Goal: Information Seeking & Learning: Stay updated

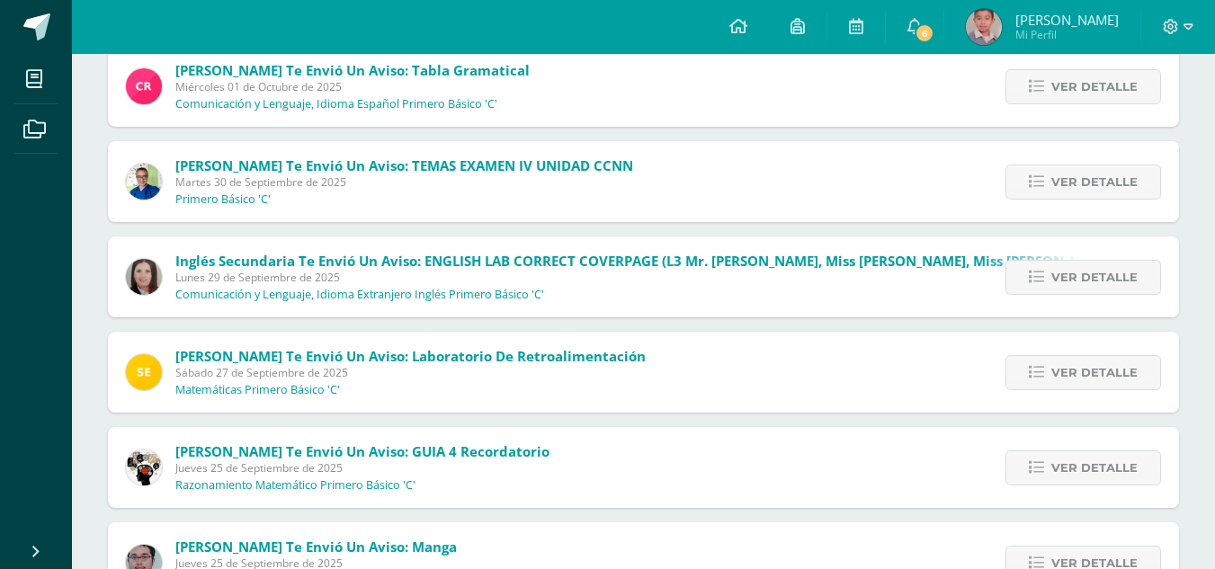
scroll to position [606, 0]
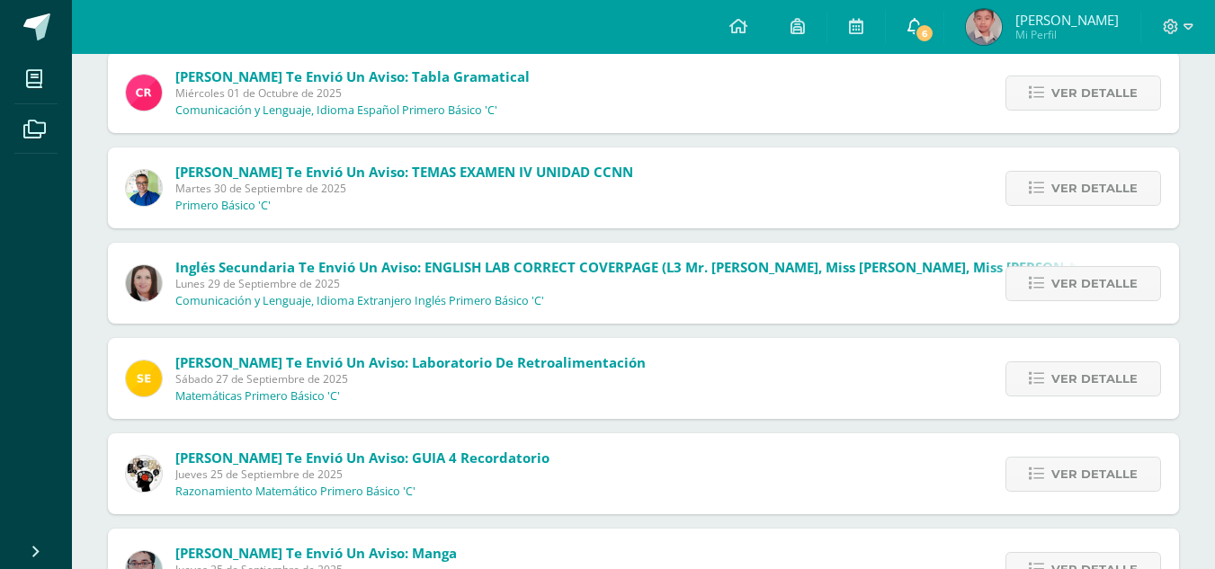
click at [922, 18] on icon at bounding box center [914, 26] width 14 height 16
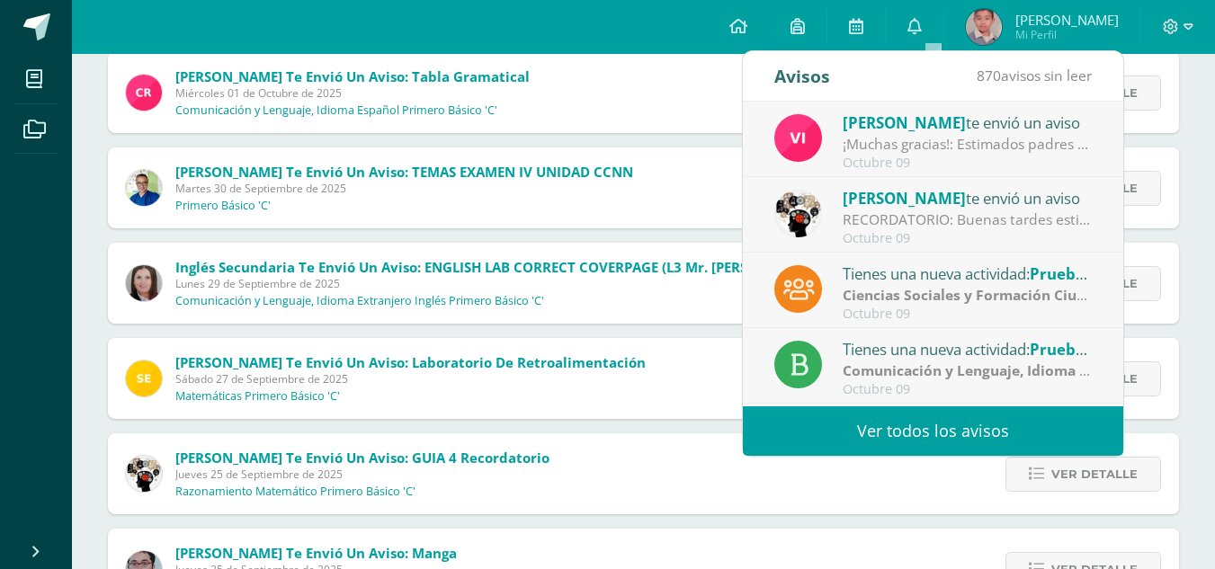
click at [1020, 113] on div "[PERSON_NAME] te envió un aviso" at bounding box center [968, 122] width 250 height 23
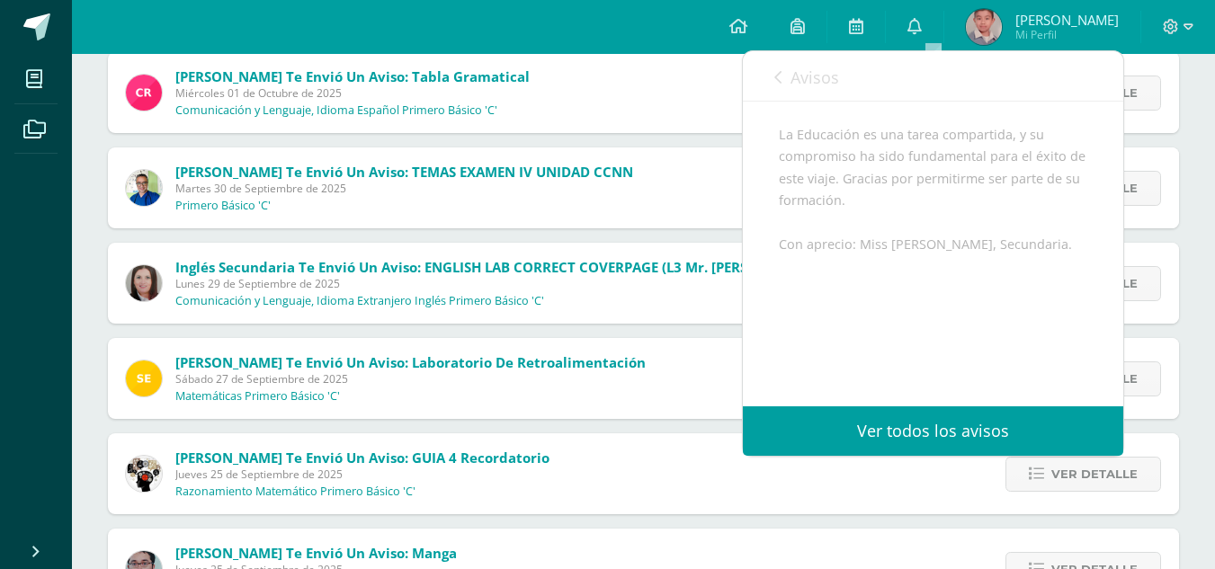
scroll to position [442, 0]
click at [774, 79] on icon at bounding box center [777, 77] width 7 height 14
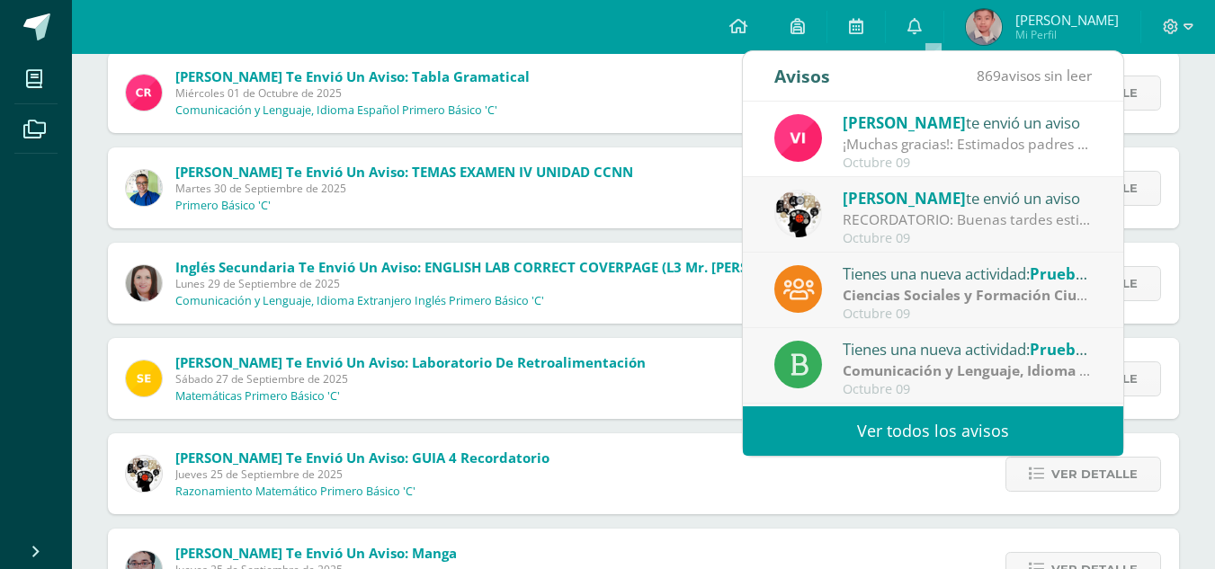
click at [965, 200] on div "[PERSON_NAME] te envió un aviso" at bounding box center [968, 197] width 250 height 23
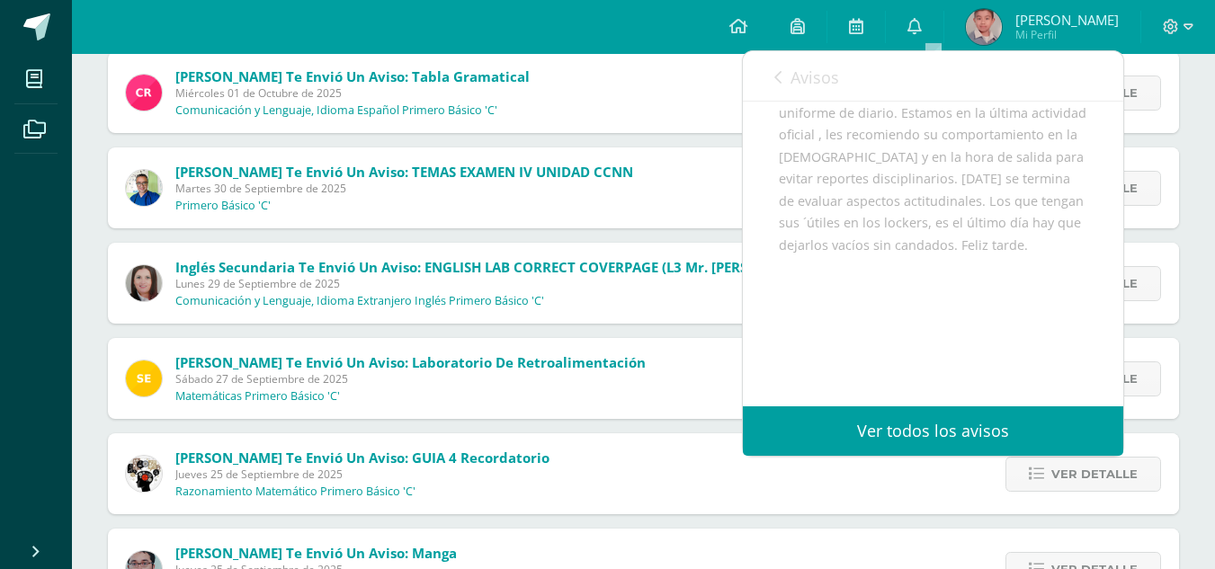
scroll to position [309, 0]
click at [773, 85] on div "Avisos 868 avisos sin leer Avisos" at bounding box center [933, 76] width 380 height 50
click at [779, 67] on link "Avisos" at bounding box center [806, 76] width 65 height 51
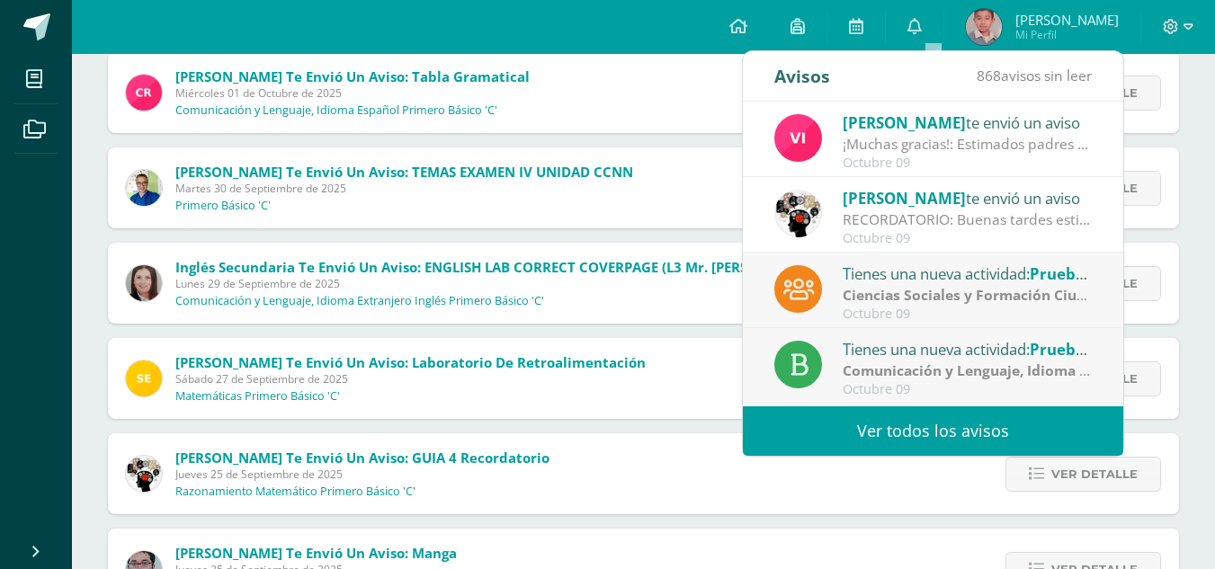
click at [1022, 280] on div "Tienes una nueva actividad: Prueba de Logro IV Unidad" at bounding box center [968, 273] width 250 height 23
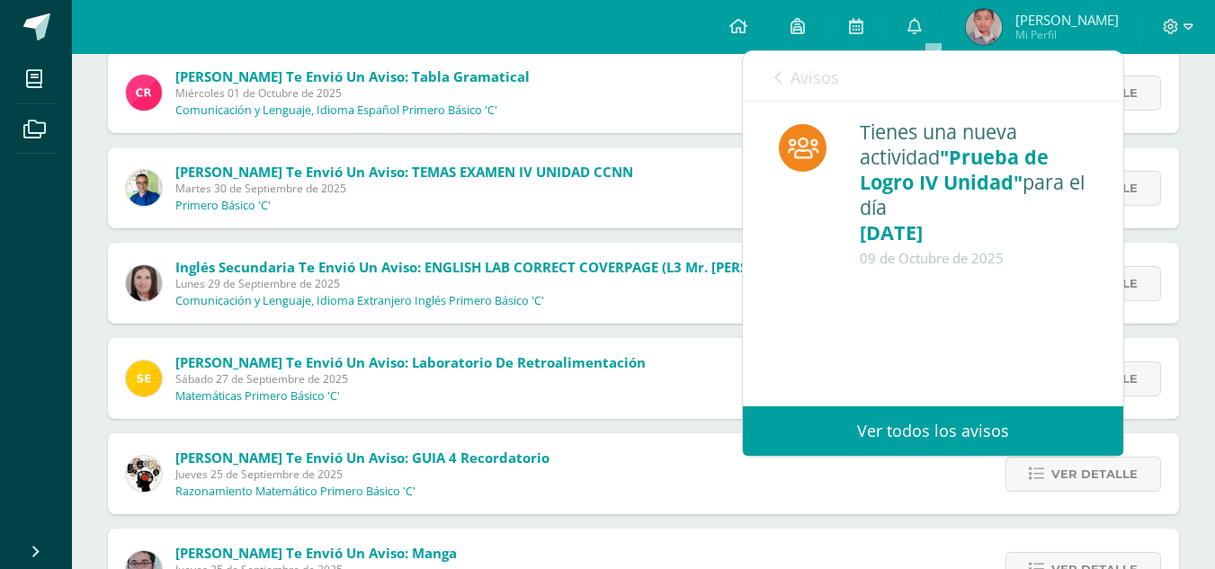
scroll to position [0, 0]
click at [1077, 256] on div "09 de Octubre de 2025" at bounding box center [974, 258] width 228 height 25
click at [764, 75] on div "Avisos 867 avisos sin leer Avisos" at bounding box center [933, 76] width 380 height 50
click at [782, 73] on link "Avisos" at bounding box center [806, 76] width 65 height 51
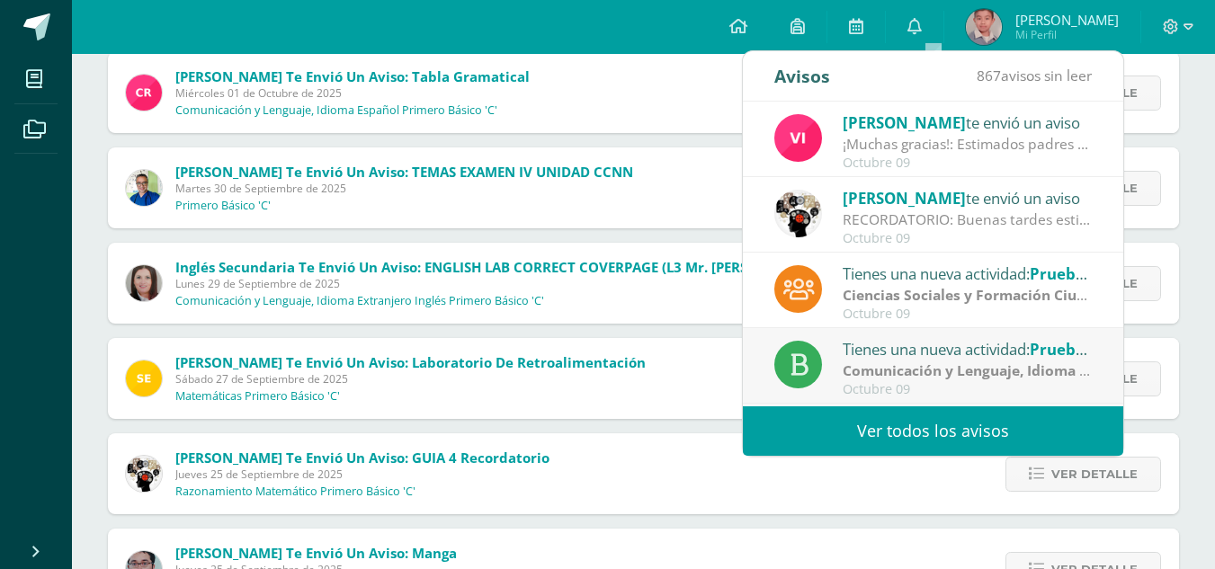
click at [943, 345] on div "Tienes una nueva actividad: Prueba de logro IV U" at bounding box center [968, 348] width 250 height 23
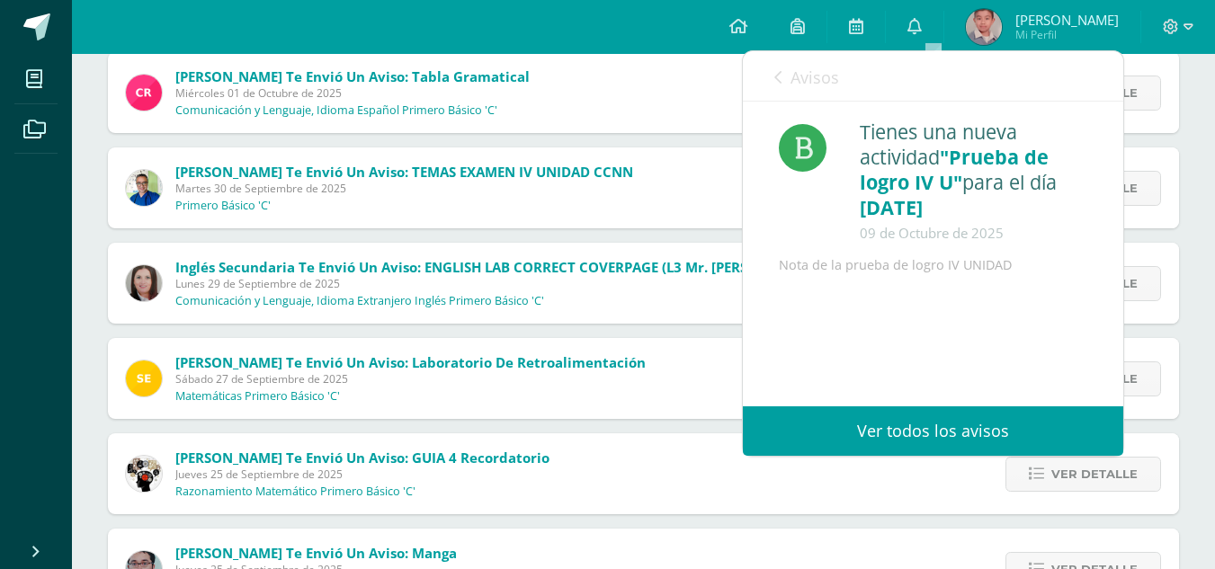
click at [779, 76] on icon at bounding box center [777, 77] width 7 height 14
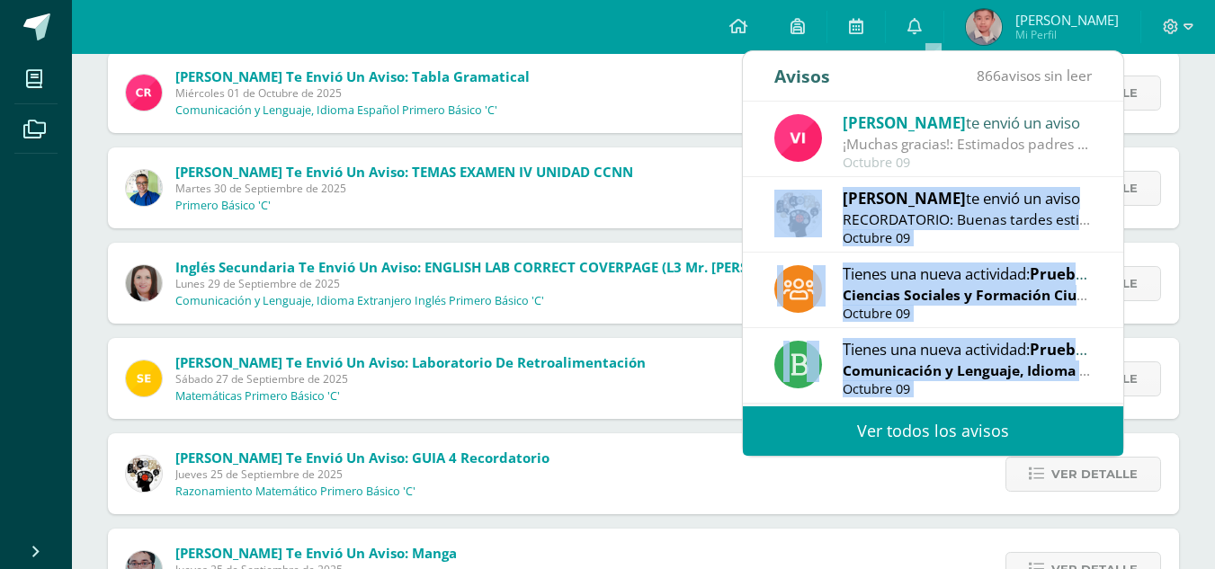
drag, startPoint x: 1108, startPoint y: 181, endPoint x: 1123, endPoint y: 231, distance: 52.6
click at [1123, 231] on div "[PERSON_NAME] te envió un aviso ¡Muchas gracias!: Estimados padres y madres de …" at bounding box center [1123, 254] width 761 height 305
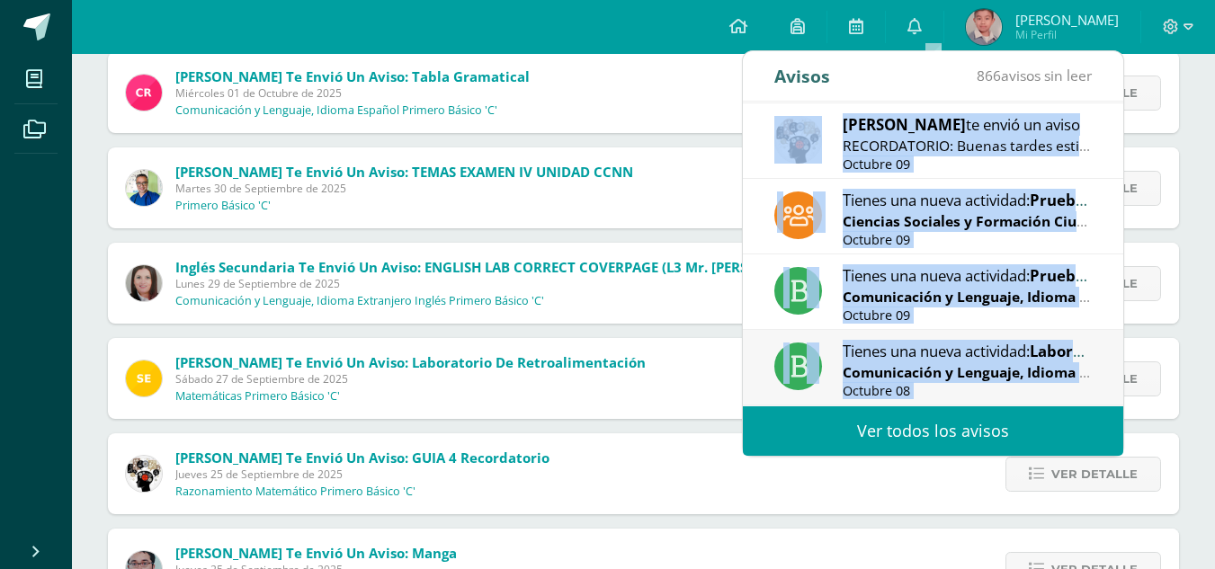
scroll to position [78, 0]
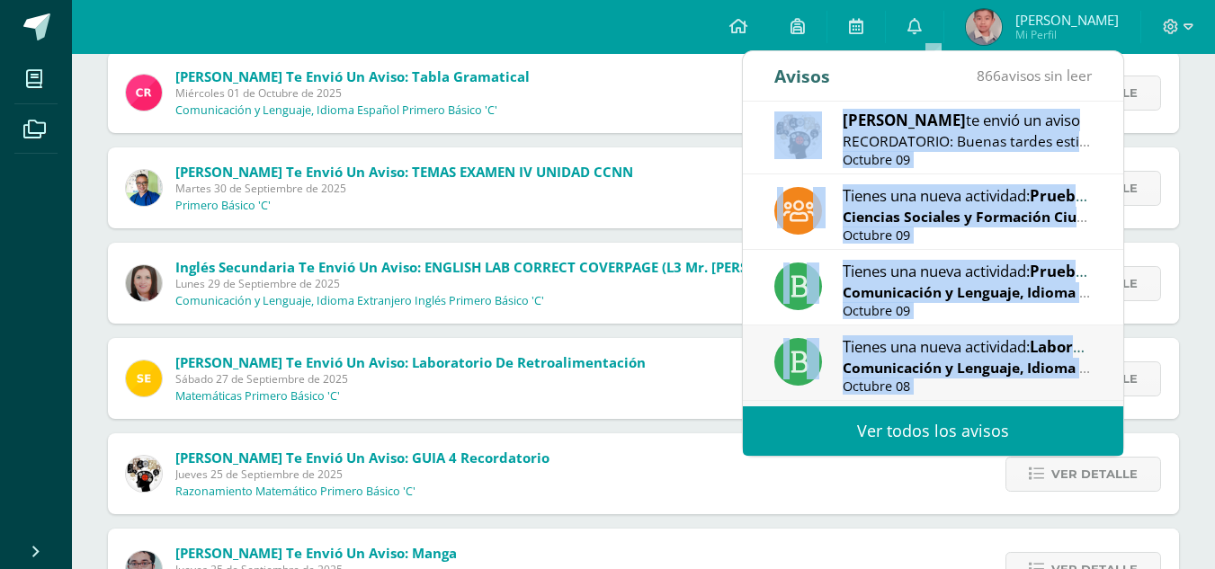
click at [1072, 263] on span "Prueba de logro IV U" at bounding box center [1106, 271] width 153 height 21
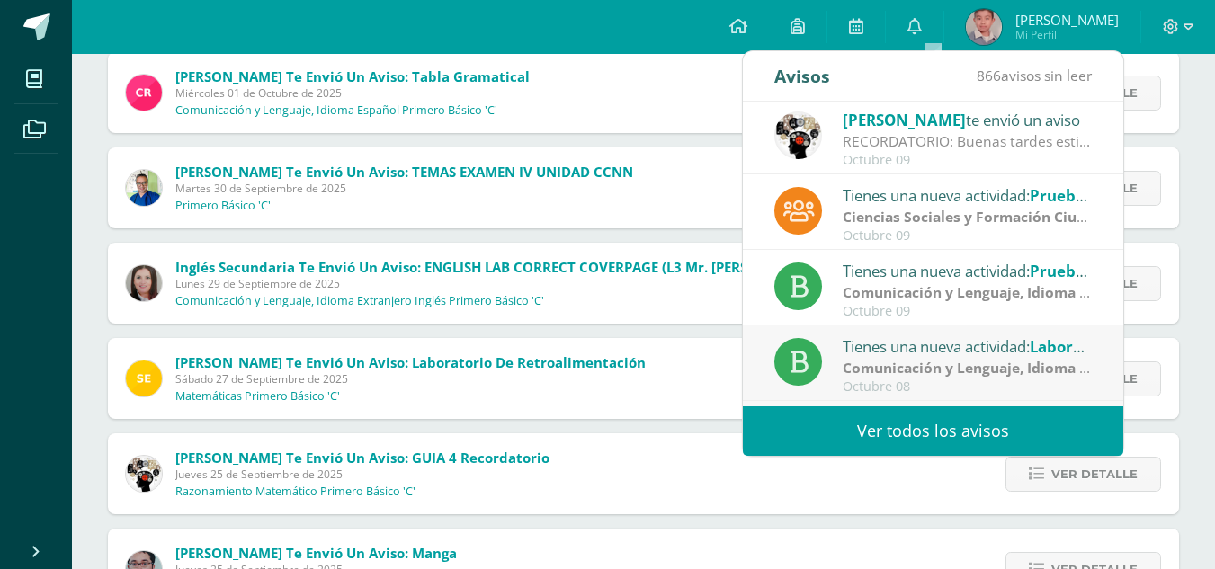
click at [1072, 263] on span "Prueba de logro IV U" at bounding box center [1106, 271] width 153 height 21
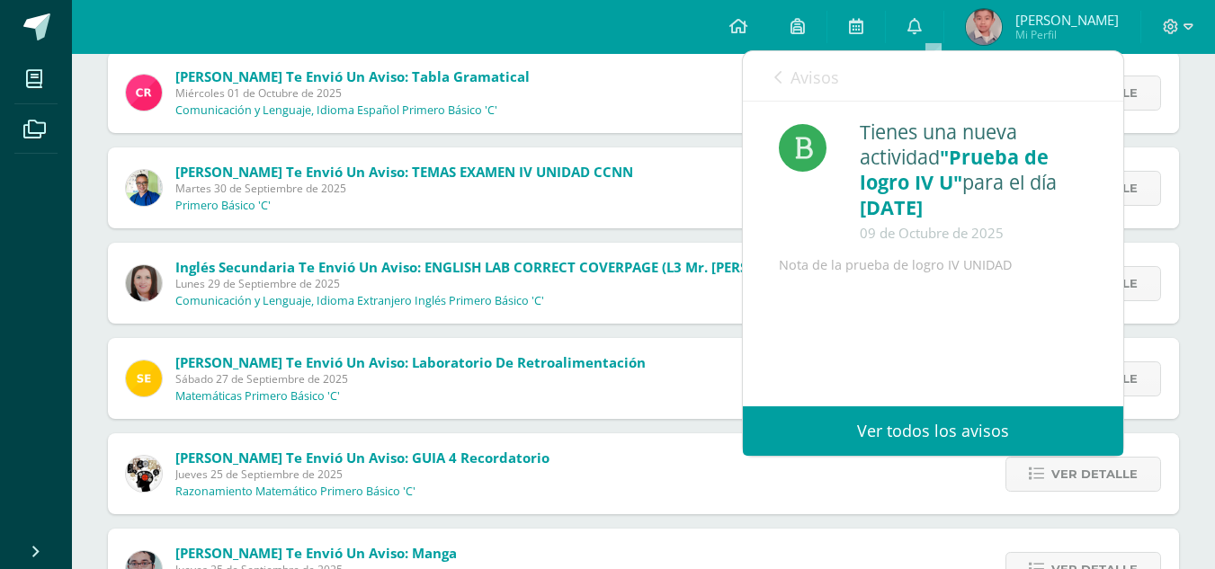
click at [779, 88] on link "Avisos" at bounding box center [806, 76] width 65 height 51
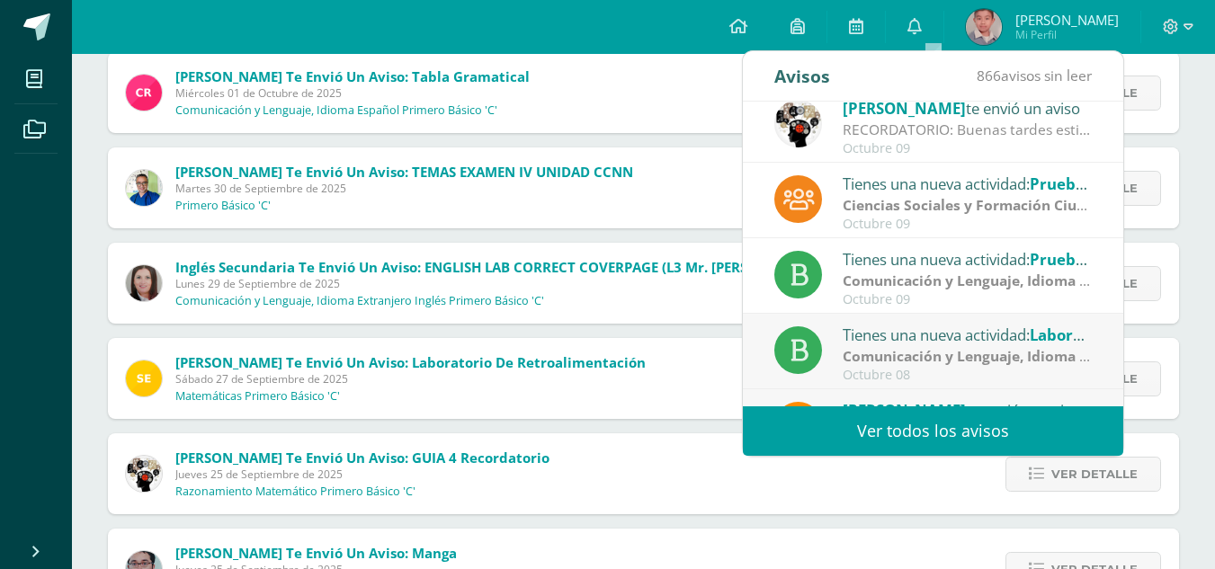
drag, startPoint x: 1110, startPoint y: 182, endPoint x: 1118, endPoint y: 187, distance: 9.7
click at [1118, 187] on div "[PERSON_NAME] te envió un aviso ¡Muchas gracias!: Estimados padres y madres de …" at bounding box center [933, 254] width 380 height 305
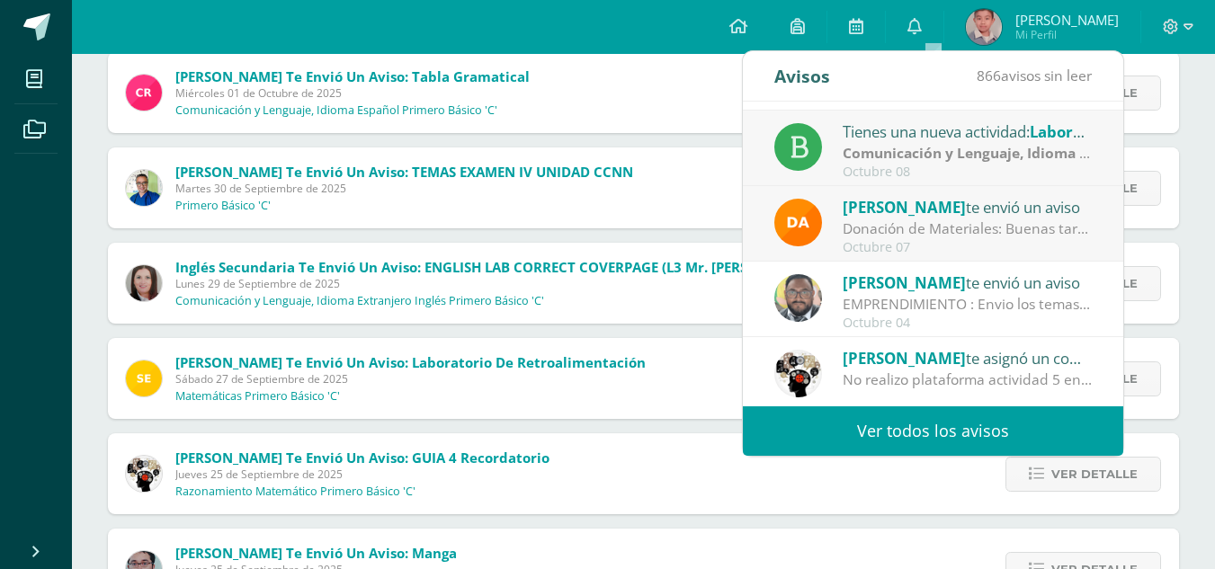
scroll to position [298, 0]
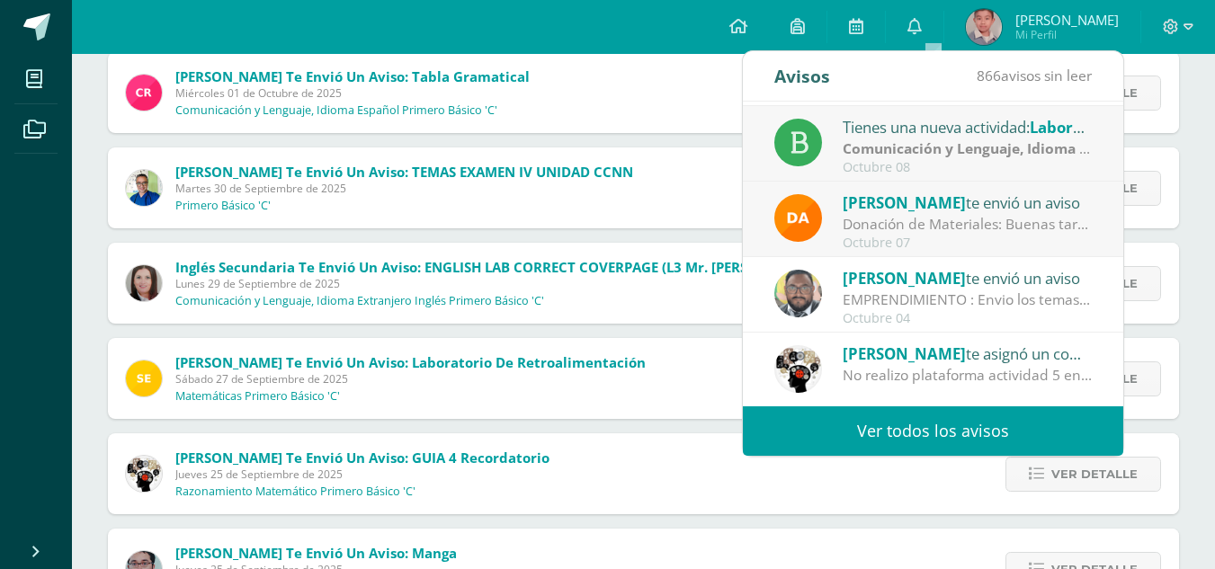
click at [1056, 220] on div "Donación de Materiales: Buenas tardes estimados padres de familia, por este med…" at bounding box center [968, 224] width 250 height 21
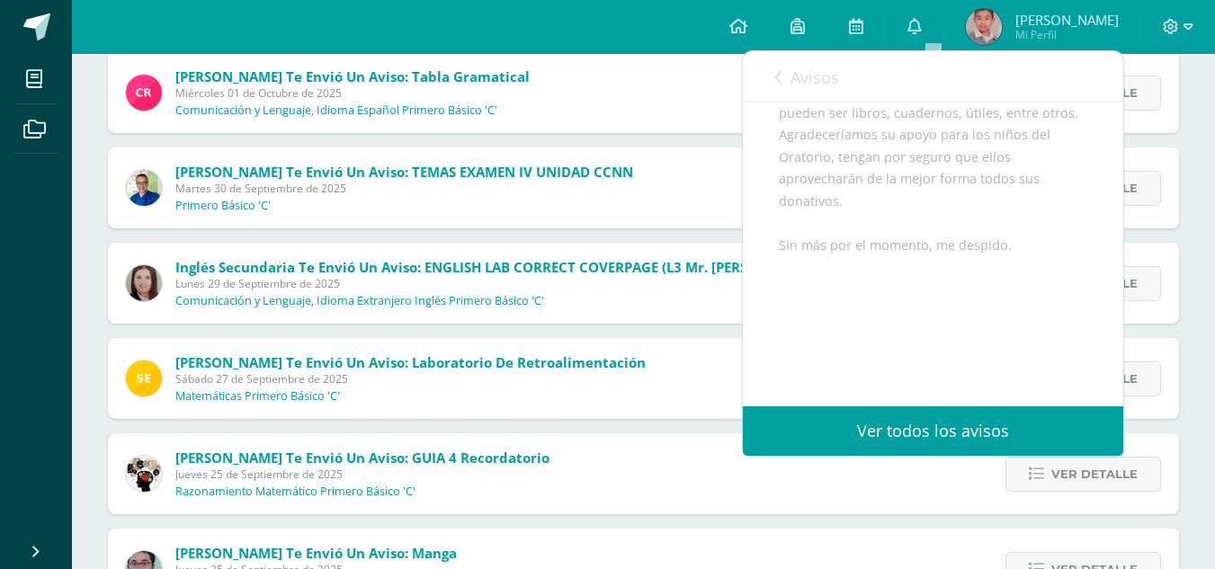
scroll to position [381, 0]
click at [776, 73] on icon at bounding box center [777, 77] width 7 height 14
